Goal: Task Accomplishment & Management: Manage account settings

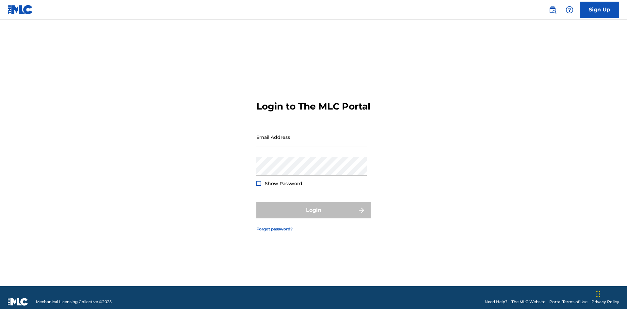
scroll to position [8, 0]
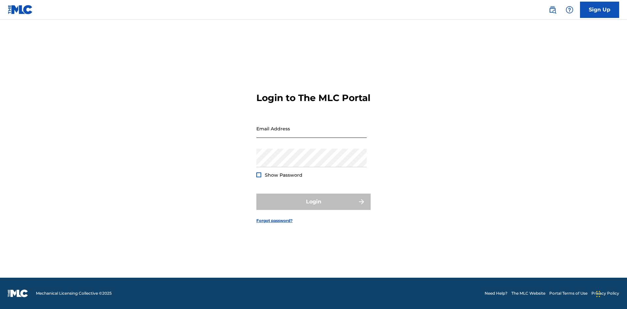
click at [311, 134] on input "Email Address" at bounding box center [311, 128] width 110 height 19
type input "Duke.McTesterson@gmail.com"
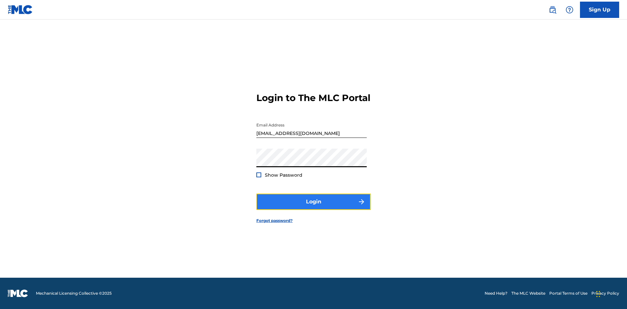
click at [313, 208] on button "Login" at bounding box center [313, 202] width 114 height 16
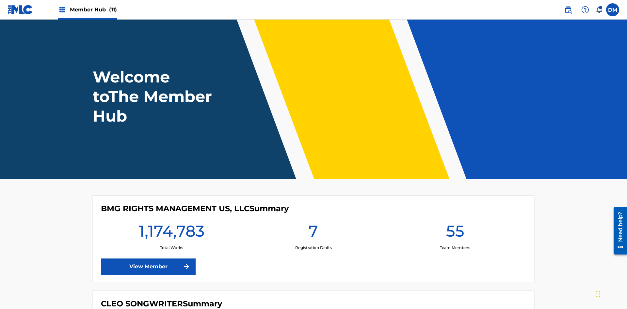
click at [93, 9] on span "Member Hub (11)" at bounding box center [93, 10] width 47 height 8
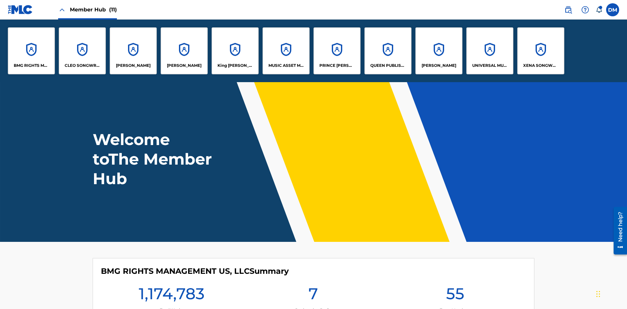
scroll to position [23, 0]
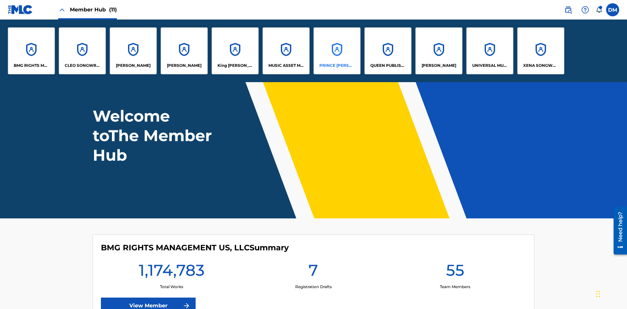
click at [336, 66] on p "PRINCE MCTESTERSON" at bounding box center [337, 66] width 36 height 6
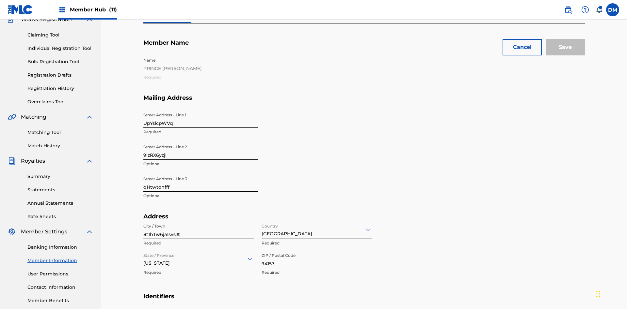
scroll to position [61, 0]
click at [201, 109] on input "UpYslcpWVq" at bounding box center [200, 118] width 115 height 19
type input "45TtLO08JO"
click at [201, 141] on input "9lzRX6yzjI" at bounding box center [200, 150] width 115 height 19
type input "dfem4Pv0Rq"
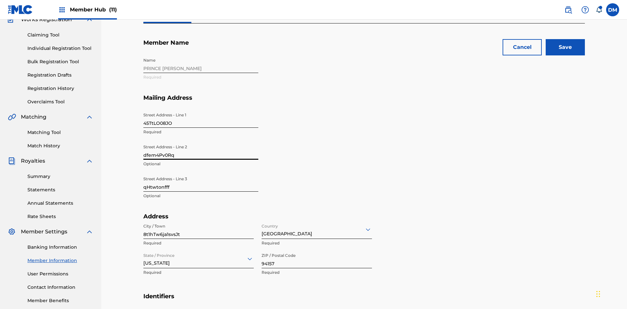
click at [201, 173] on input "qHtwtonfff" at bounding box center [200, 182] width 115 height 19
type input "L8IClyt1q1"
click at [198, 221] on input "8t1hTw6ja1svsJt" at bounding box center [198, 230] width 110 height 19
type input "tNuX8bAt0BpDzzR"
click at [262, 226] on input "Country" at bounding box center [261, 229] width 1 height 7
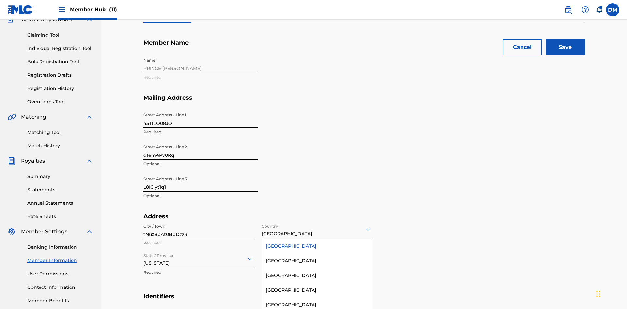
click at [317, 239] on div "United States" at bounding box center [317, 246] width 110 height 15
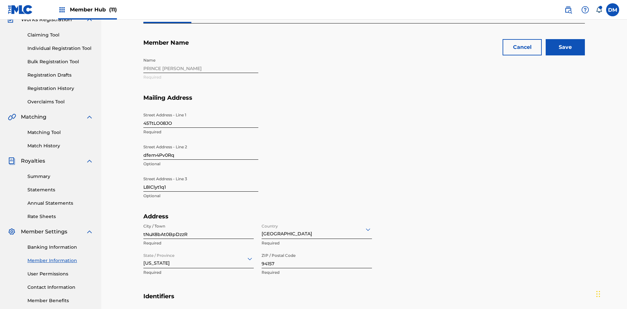
click at [144, 256] on input "State / Province" at bounding box center [143, 259] width 1 height 7
click at [317, 250] on input "94157" at bounding box center [316, 259] width 110 height 19
type input "20937"
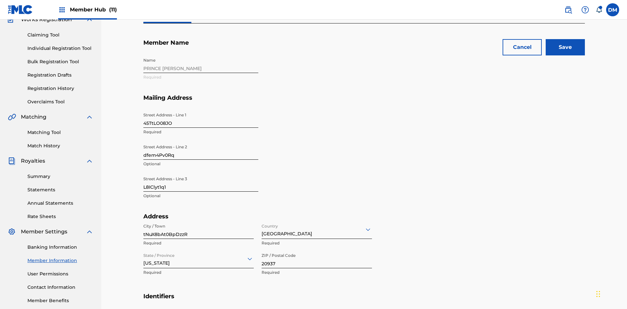
type input "9253620650028603"
type input "547"
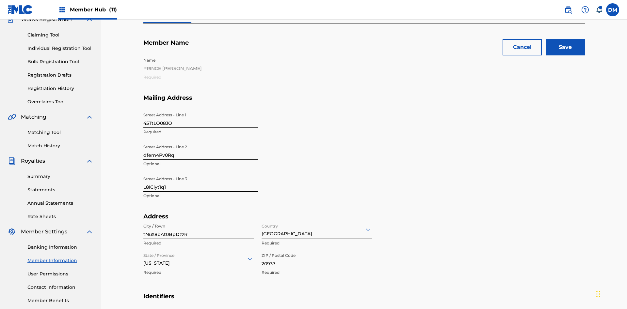
type input "1673394"
type input "KJ2gT@eBQMl.com"
click at [565, 47] on input "Save" at bounding box center [564, 47] width 39 height 16
